Goal: Task Accomplishment & Management: Use online tool/utility

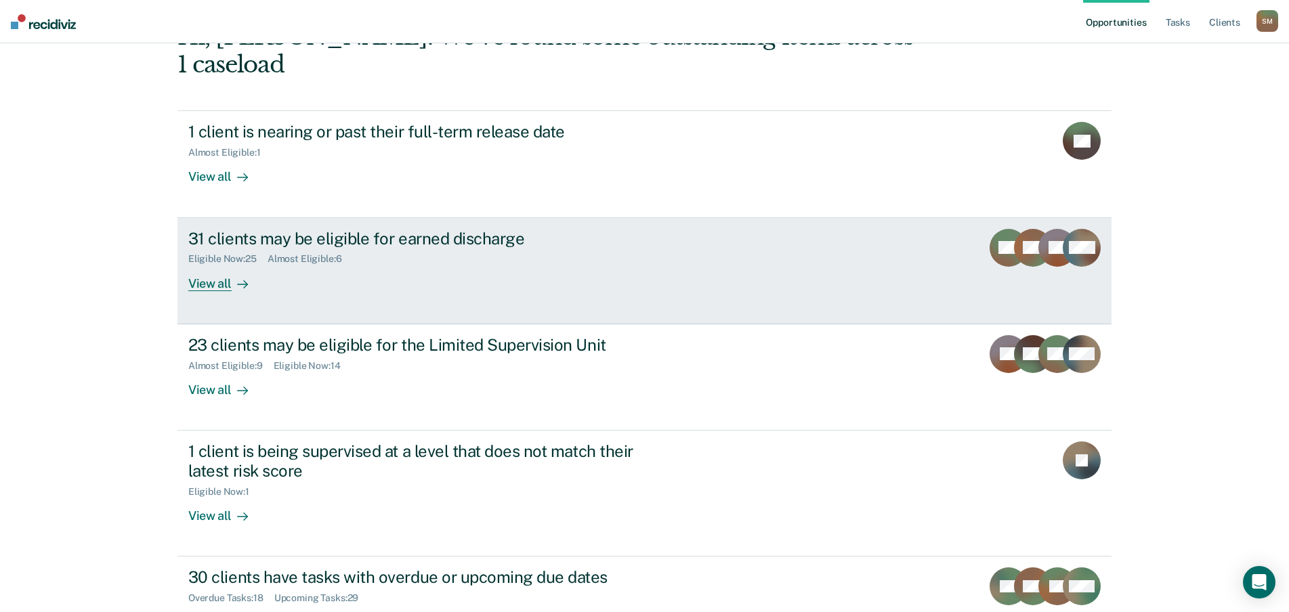
scroll to position [132, 0]
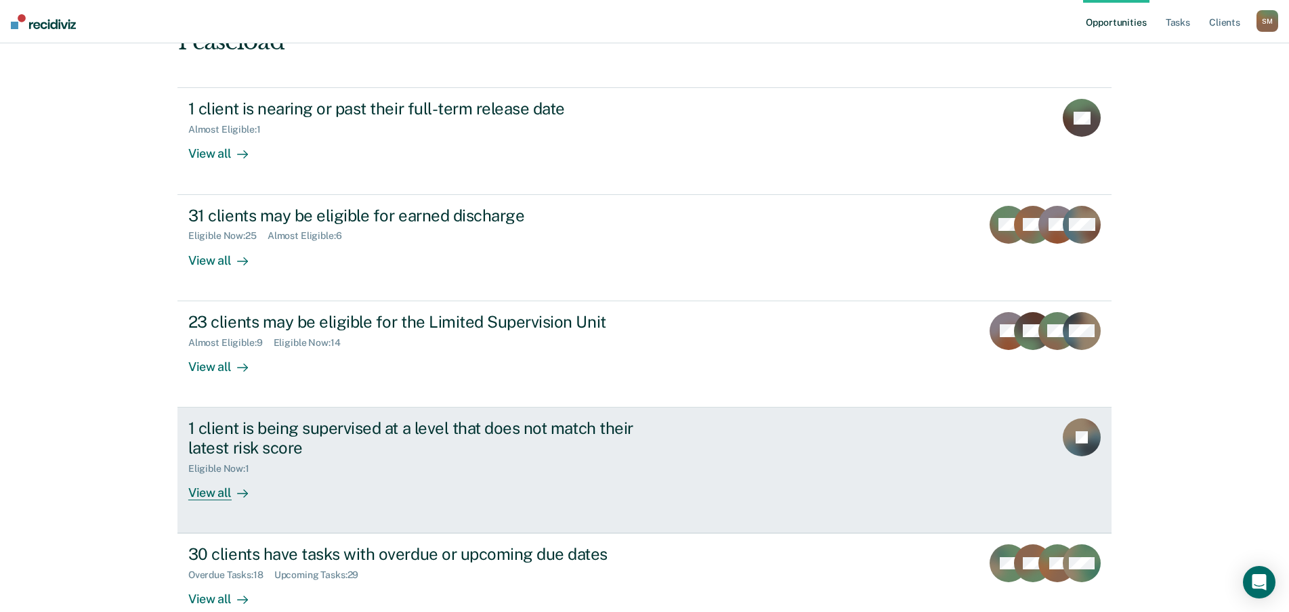
click at [446, 461] on div "1 client is being supervised at a level that does not match their latest risk s…" at bounding box center [442, 460] width 508 height 82
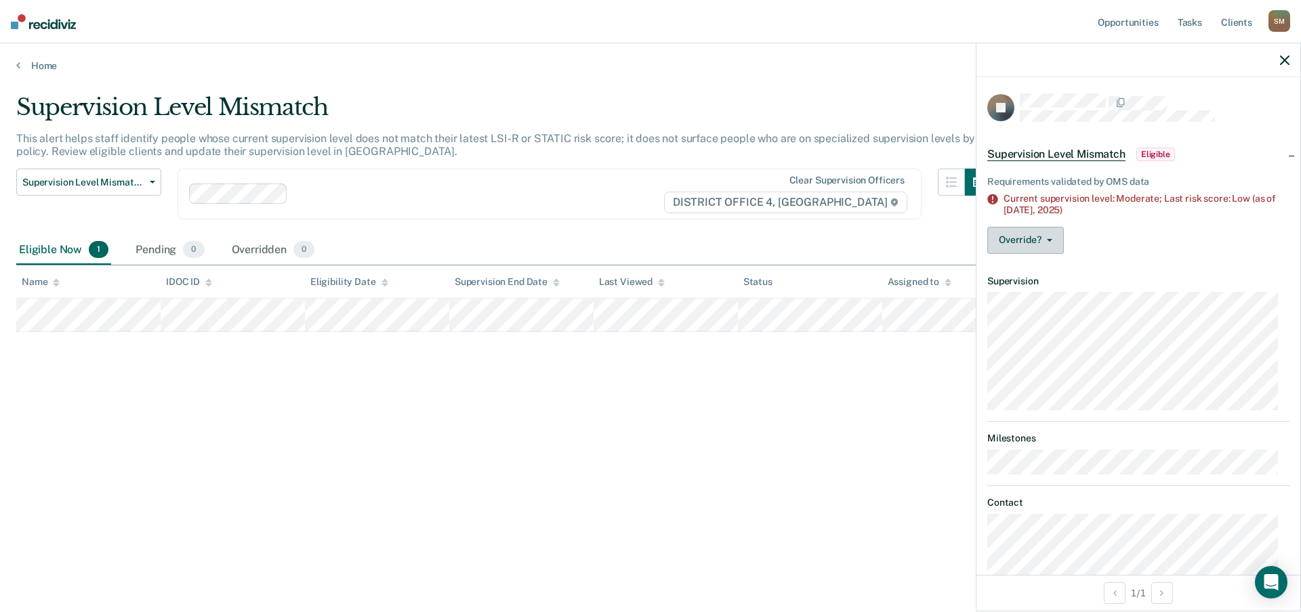
click at [1049, 239] on icon "button" at bounding box center [1049, 240] width 5 height 3
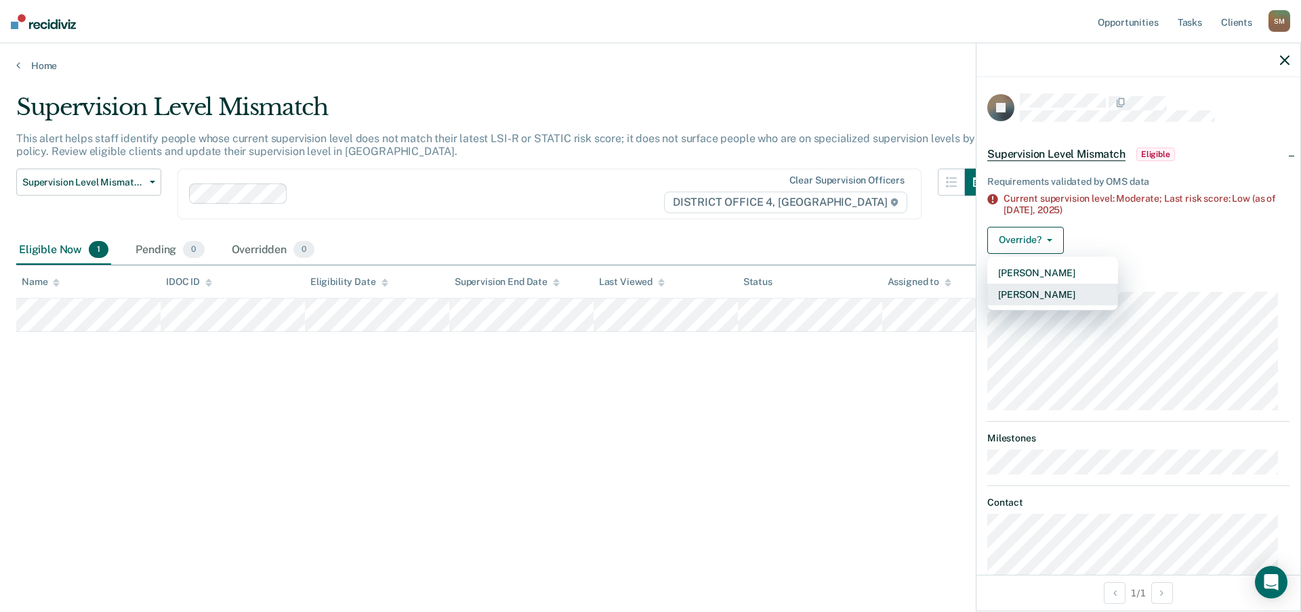
click at [1051, 291] on button "[PERSON_NAME]" at bounding box center [1052, 295] width 131 height 22
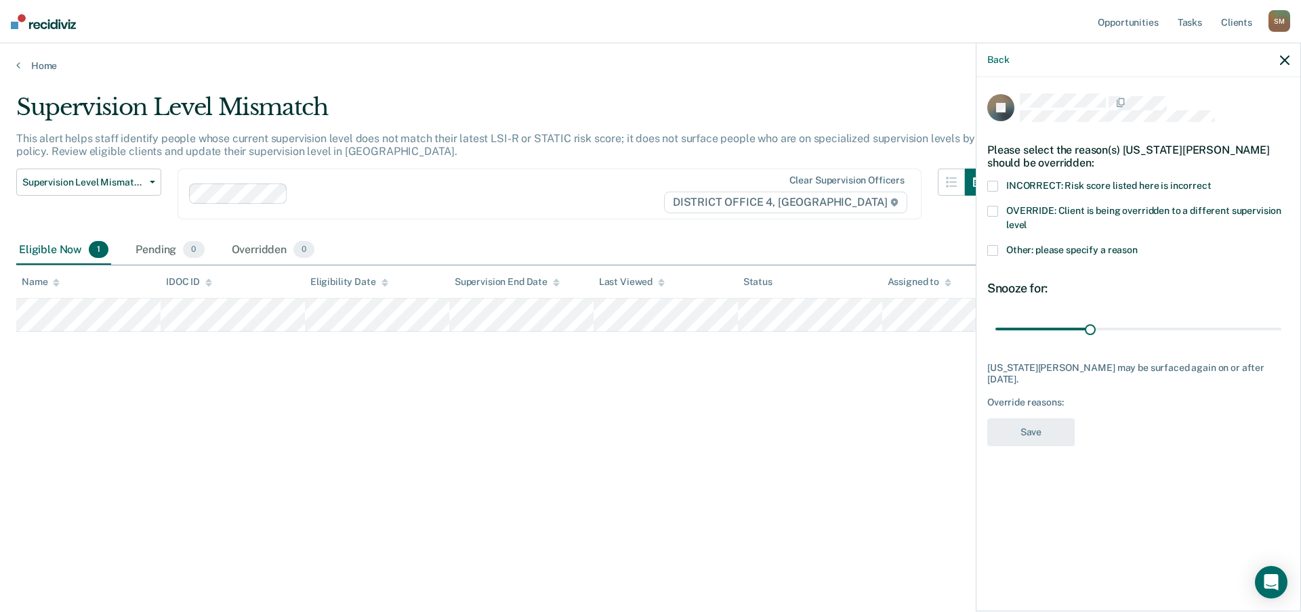
click at [992, 210] on span at bounding box center [992, 211] width 11 height 11
click at [1040, 432] on button "Save" at bounding box center [1030, 433] width 87 height 28
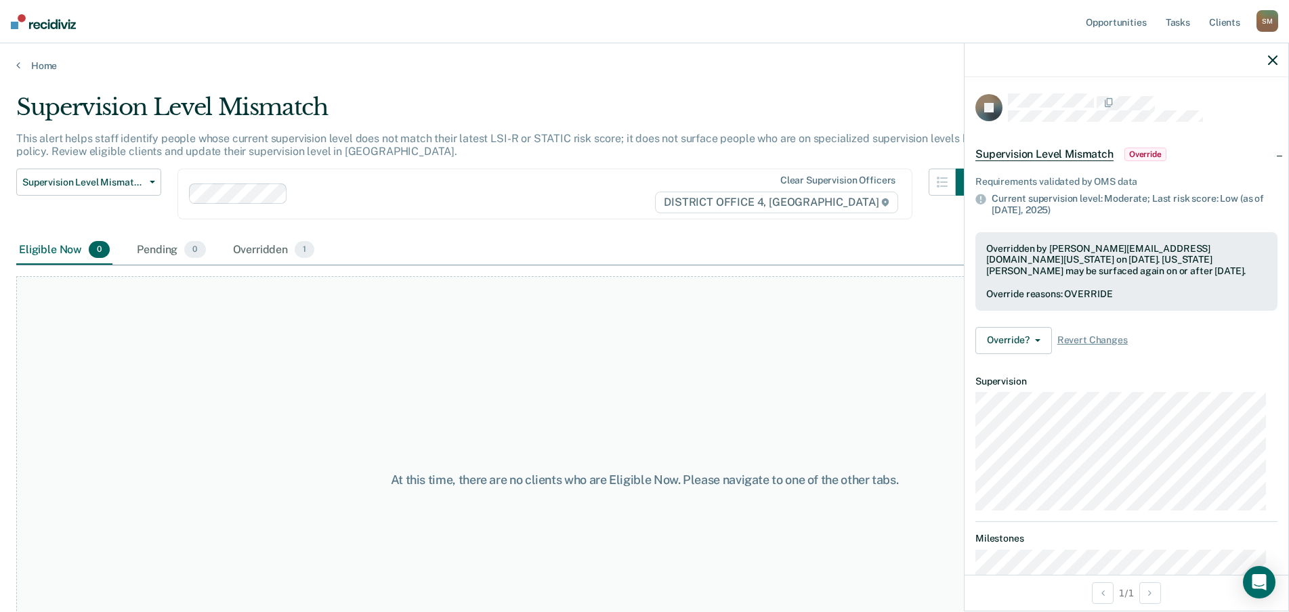
click at [1272, 61] on icon "button" at bounding box center [1272, 60] width 9 height 9
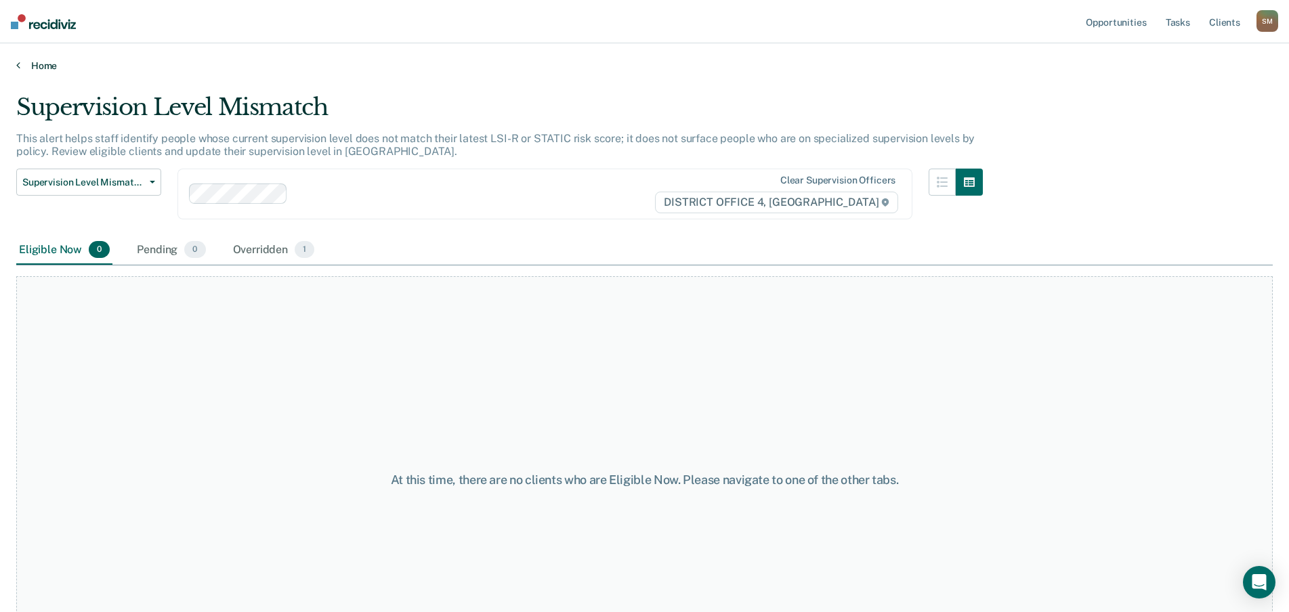
click at [34, 66] on link "Home" at bounding box center [644, 66] width 1256 height 12
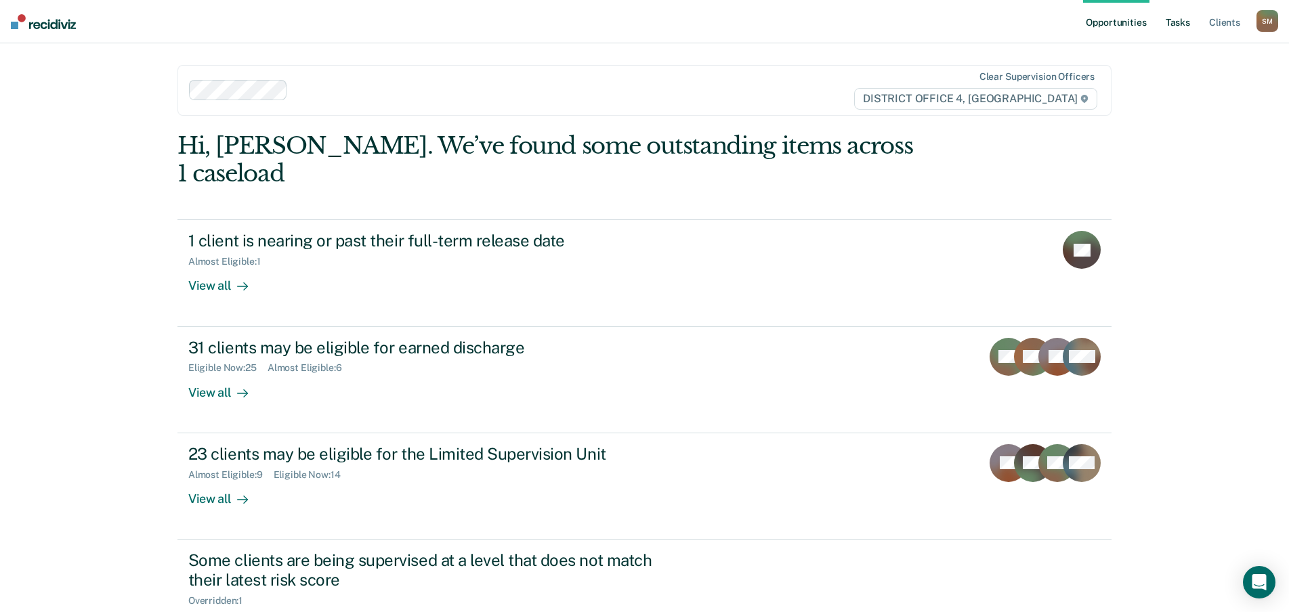
click at [1183, 22] on link "Tasks" at bounding box center [1178, 21] width 30 height 43
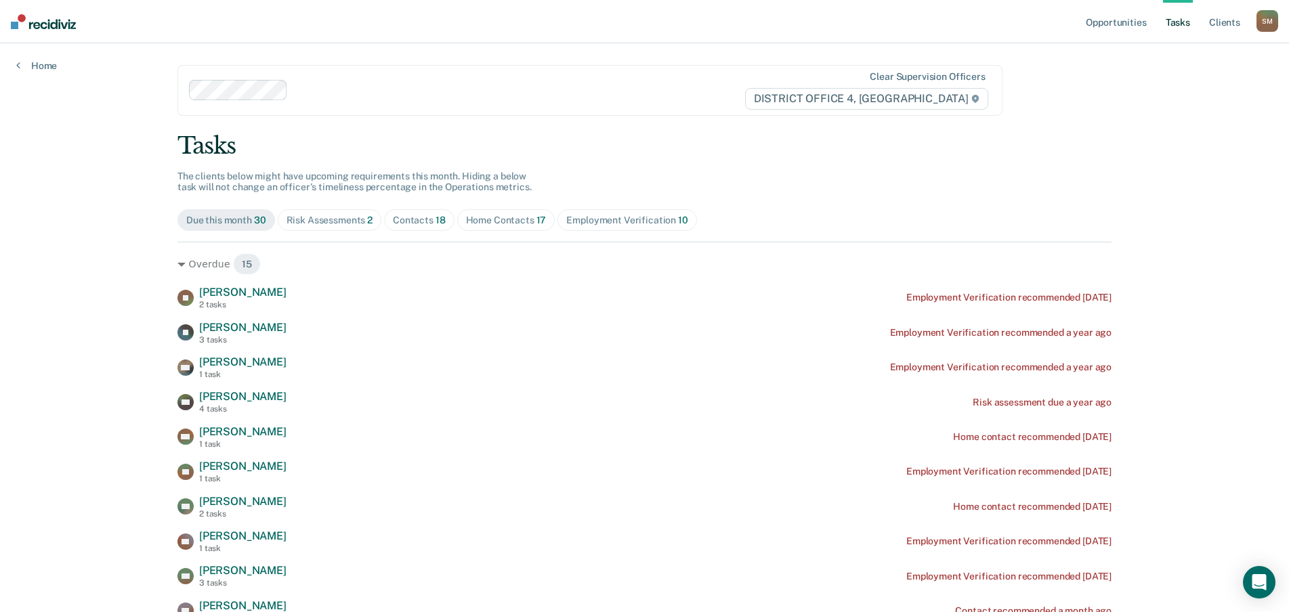
click at [353, 217] on div "Risk Assessments 2" at bounding box center [330, 221] width 87 height 12
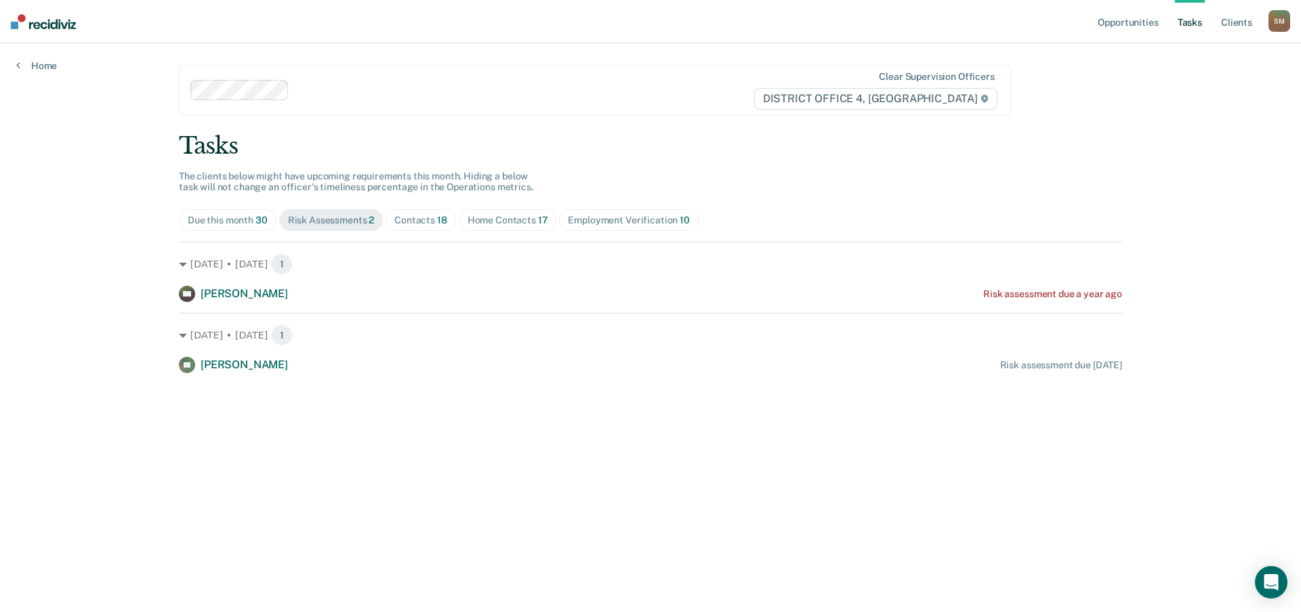
click at [425, 223] on div "Contacts 18" at bounding box center [420, 221] width 53 height 12
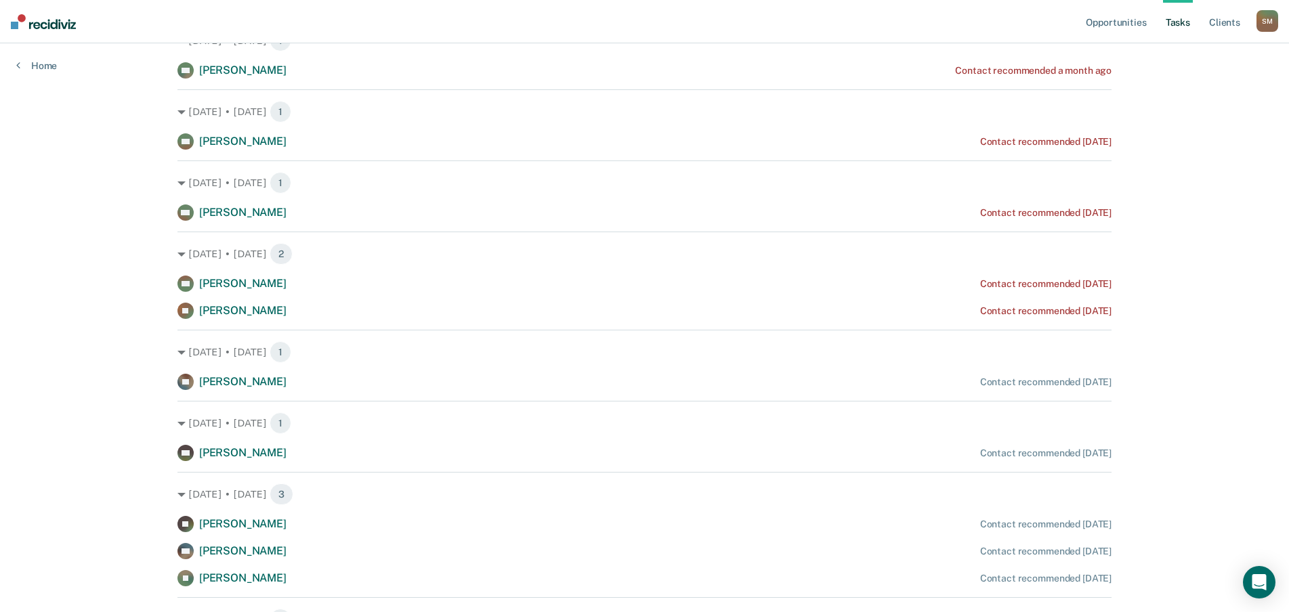
scroll to position [271, 0]
